Goal: Transaction & Acquisition: Download file/media

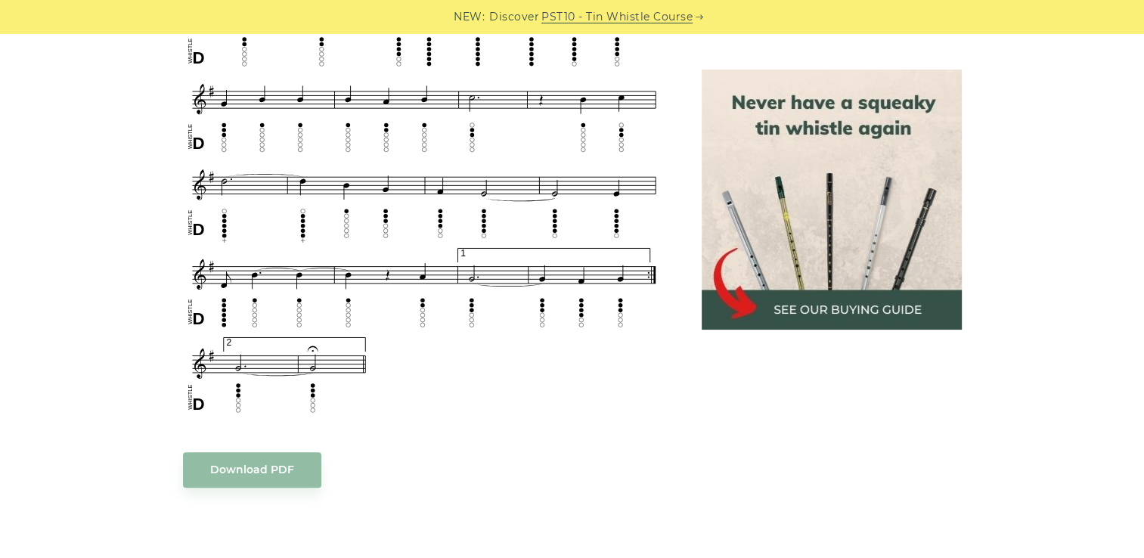
scroll to position [1058, 0]
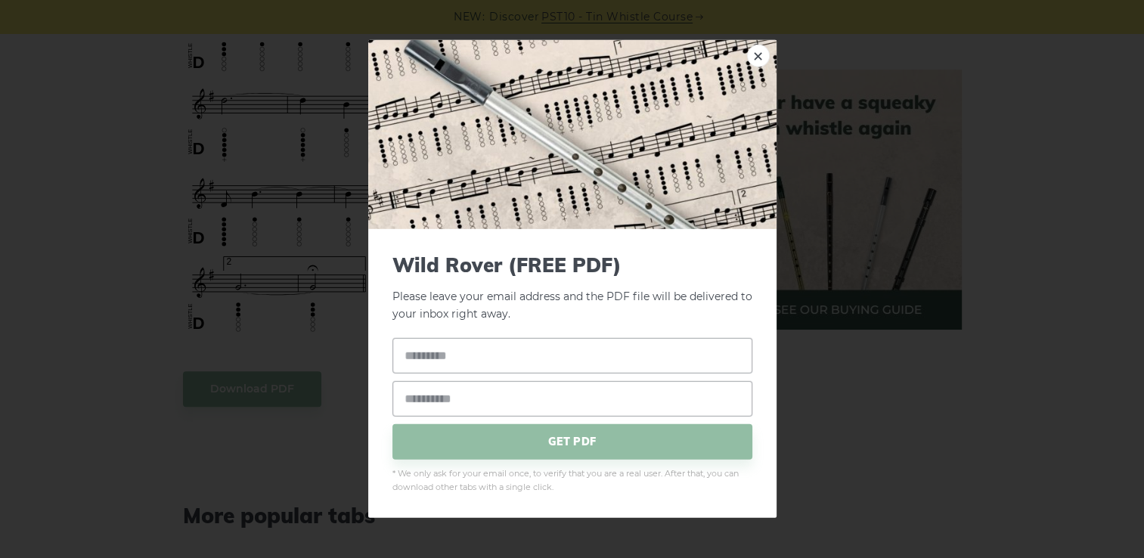
click at [253, 402] on body "NEW: Discover PST10 - Tin Whistle Course Lessons Fingering Charts Tabs & Notes …" at bounding box center [572, 365] width 1144 height 2847
click at [759, 57] on link "×" at bounding box center [758, 56] width 23 height 23
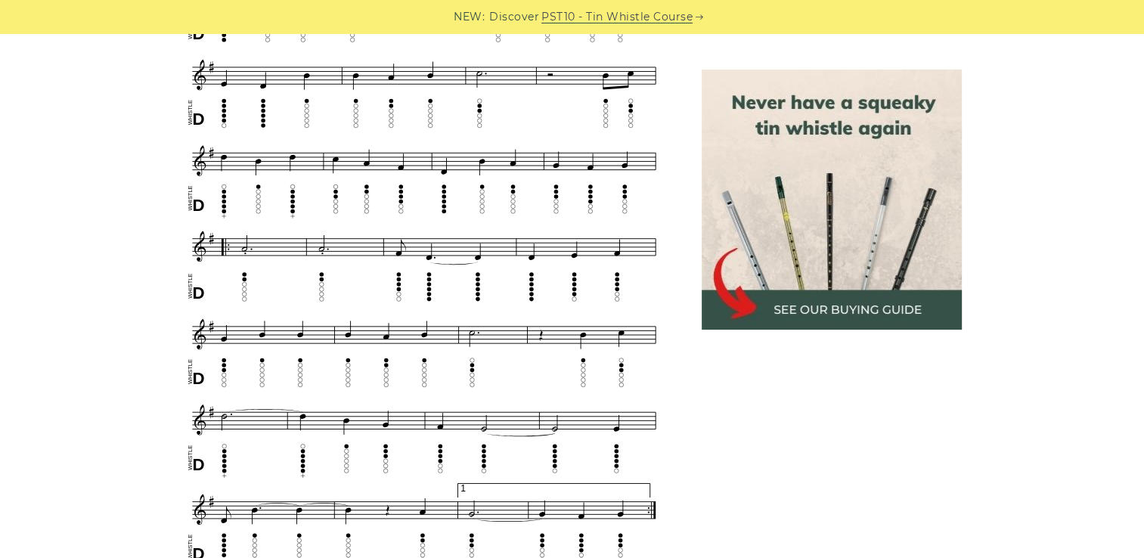
scroll to position [745, 0]
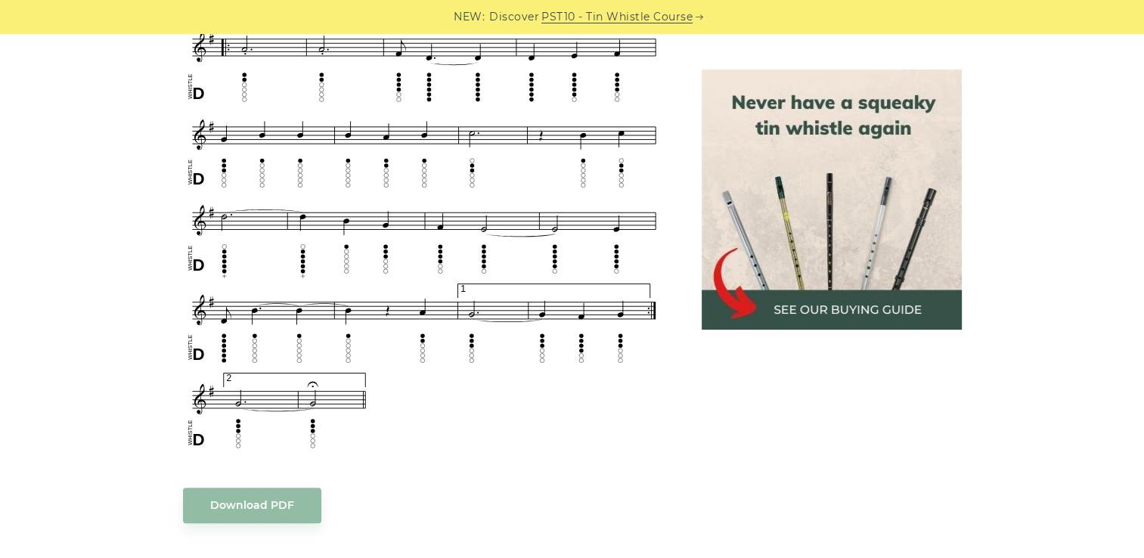
scroll to position [940, 0]
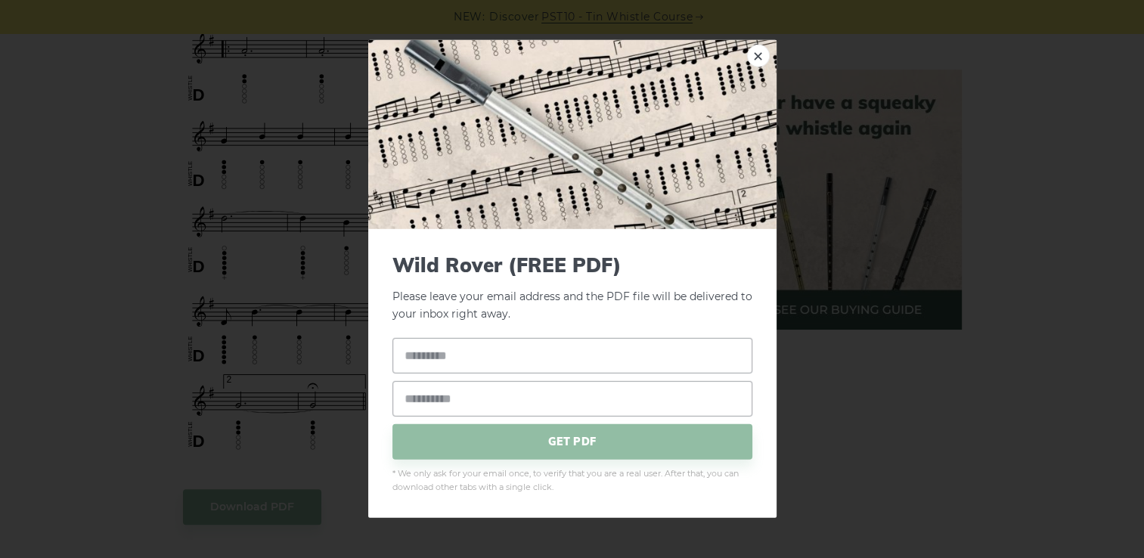
click at [244, 493] on body "NEW: Discover PST10 - Tin Whistle Course Lessons Fingering Charts Tabs & Notes …" at bounding box center [572, 483] width 1144 height 2847
click at [448, 350] on input "text" at bounding box center [572, 355] width 360 height 36
type input "********"
type input "**********"
click at [566, 433] on span "GET PDF" at bounding box center [572, 442] width 360 height 36
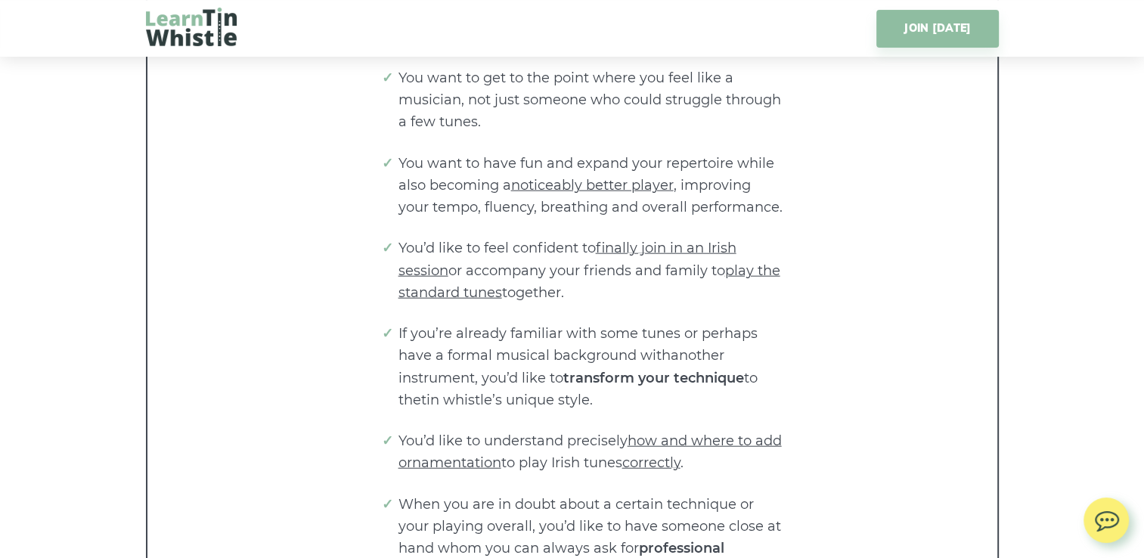
scroll to position [3537, 0]
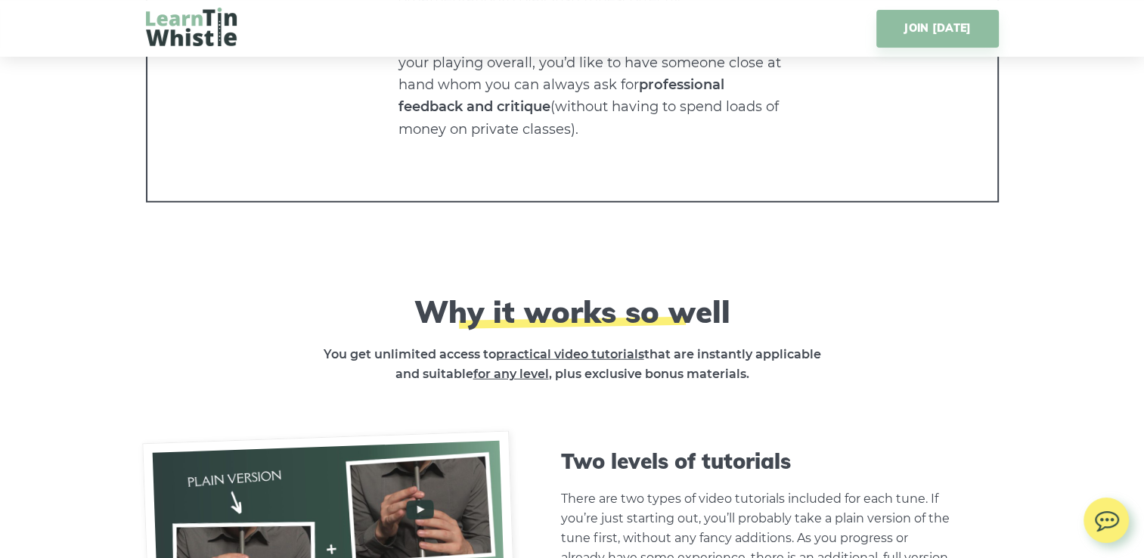
scroll to position [4122, 0]
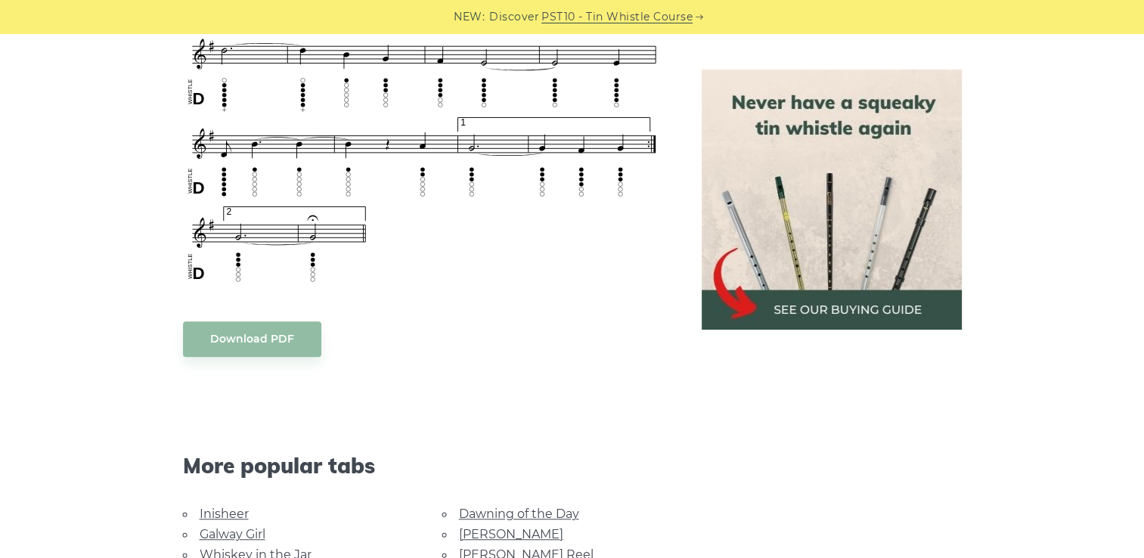
scroll to position [1159, 0]
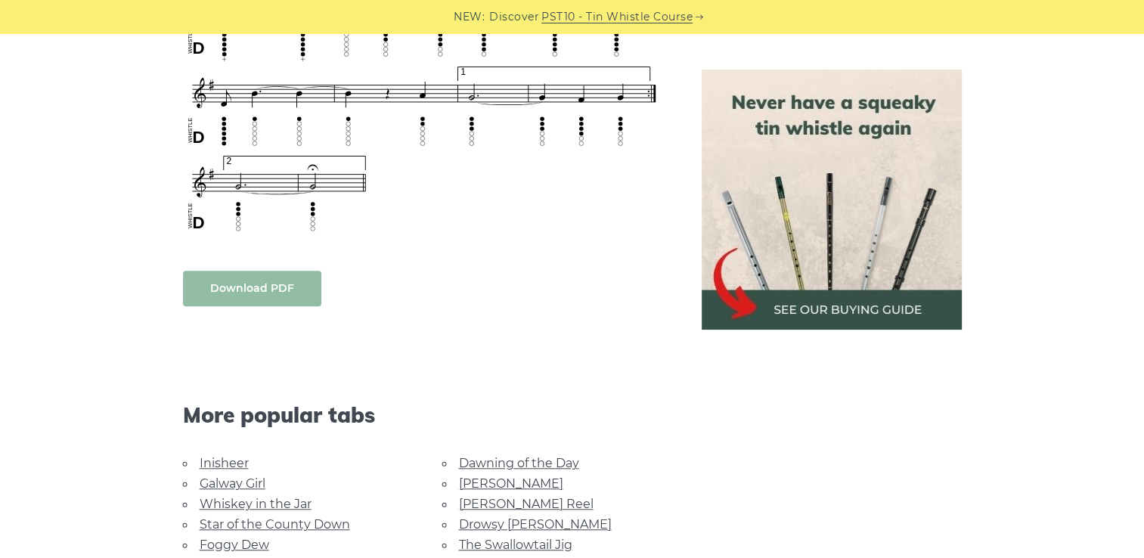
click at [225, 284] on link "Download PDF" at bounding box center [252, 289] width 138 height 36
